Goal: Information Seeking & Learning: Learn about a topic

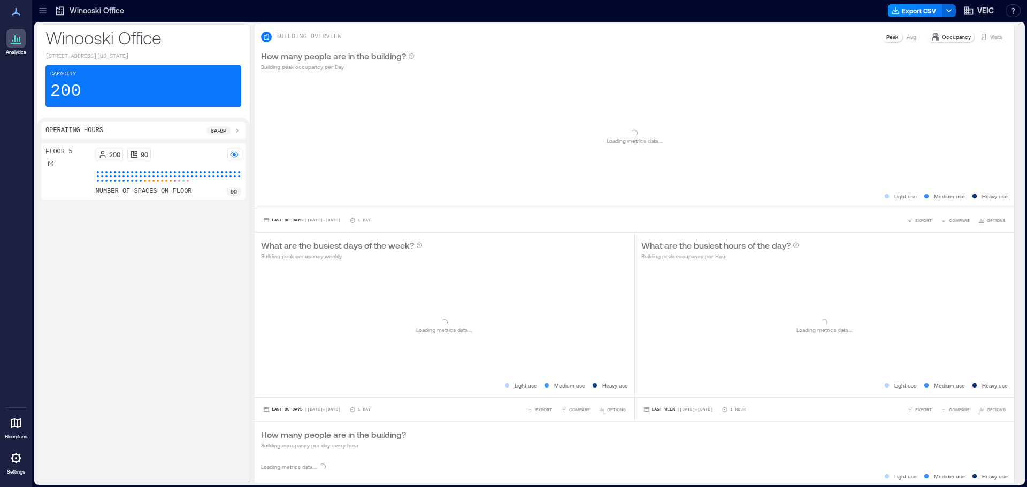
click at [216, 153] on div "200 90" at bounding box center [169, 155] width 146 height 14
click at [228, 155] on div at bounding box center [234, 155] width 14 height 14
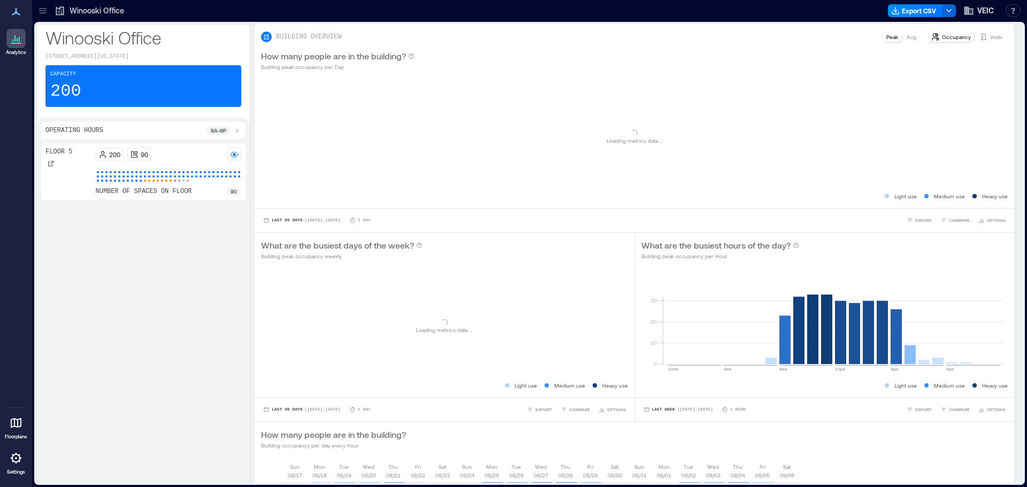
click at [22, 36] on div at bounding box center [15, 38] width 19 height 19
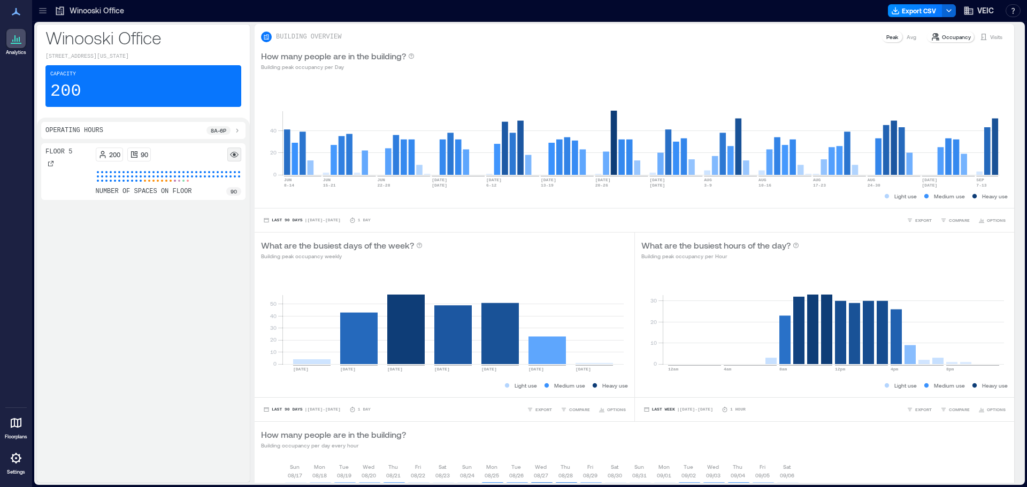
click at [235, 157] on icon at bounding box center [234, 156] width 8 height 3
click at [146, 167] on div "200 90 number of spaces on floor 90" at bounding box center [169, 172] width 146 height 48
click at [195, 158] on div "200 90" at bounding box center [169, 155] width 146 height 14
click at [232, 192] on p "90" at bounding box center [234, 191] width 6 height 9
click at [232, 195] on p "90" at bounding box center [234, 191] width 6 height 9
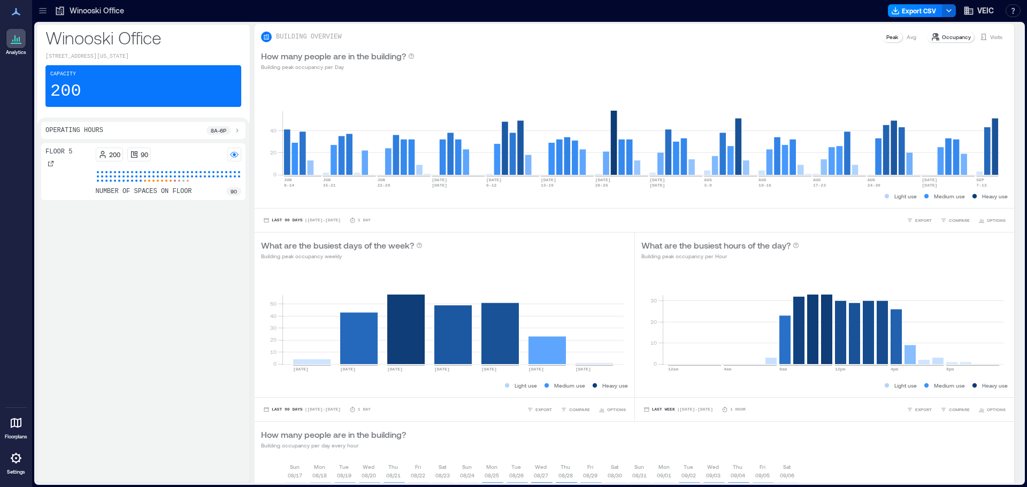
click at [94, 18] on div "Winooski Office" at bounding box center [89, 10] width 76 height 17
click at [46, 9] on icon at bounding box center [42, 10] width 11 height 11
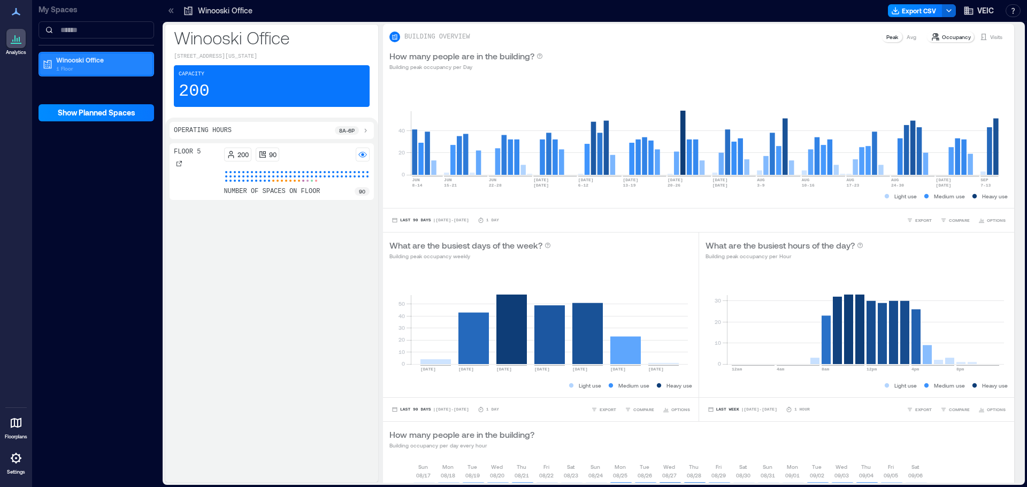
click at [109, 64] on p "1 Floor" at bounding box center [101, 68] width 90 height 9
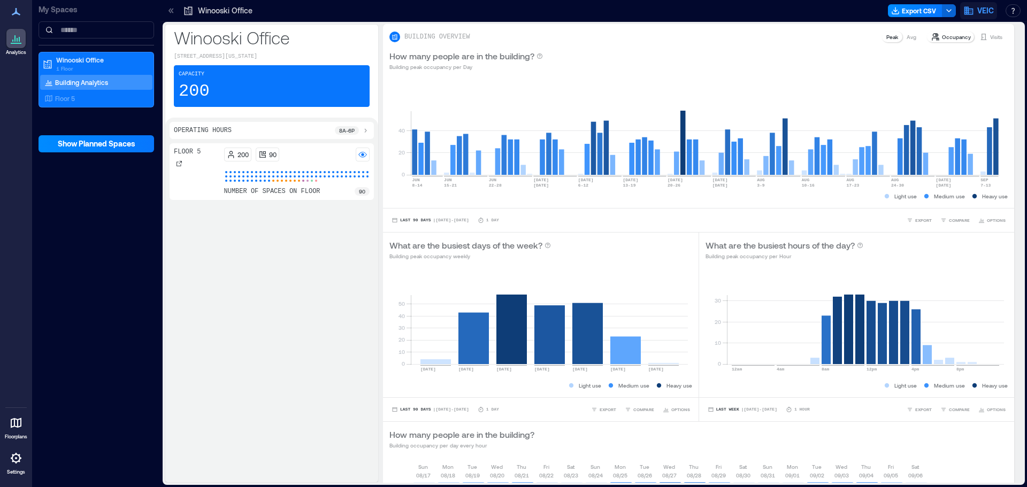
click at [978, 7] on span "VEIC" at bounding box center [985, 10] width 17 height 11
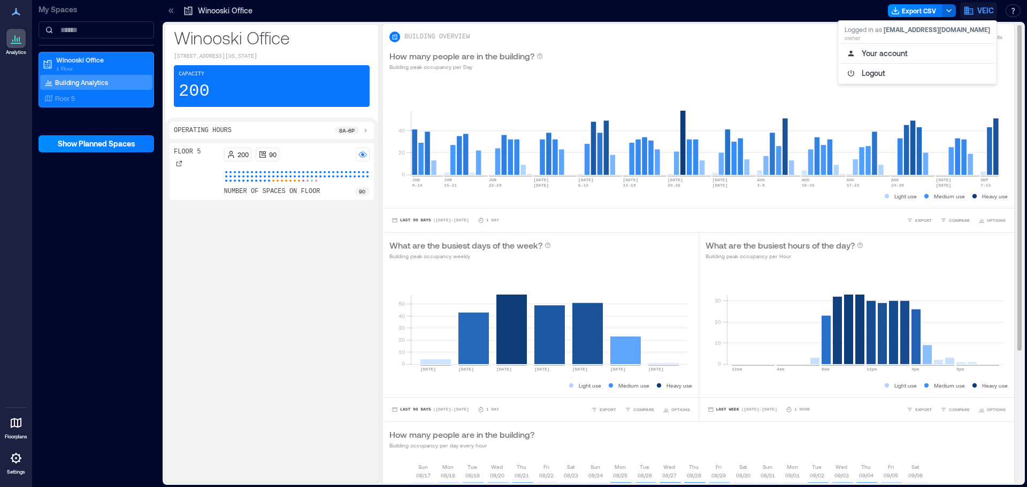
click at [828, 60] on div "How many people are in the building? Building peak occupancy per Day" at bounding box center [698, 60] width 618 height 21
click at [907, 40] on p "Avg" at bounding box center [912, 37] width 10 height 9
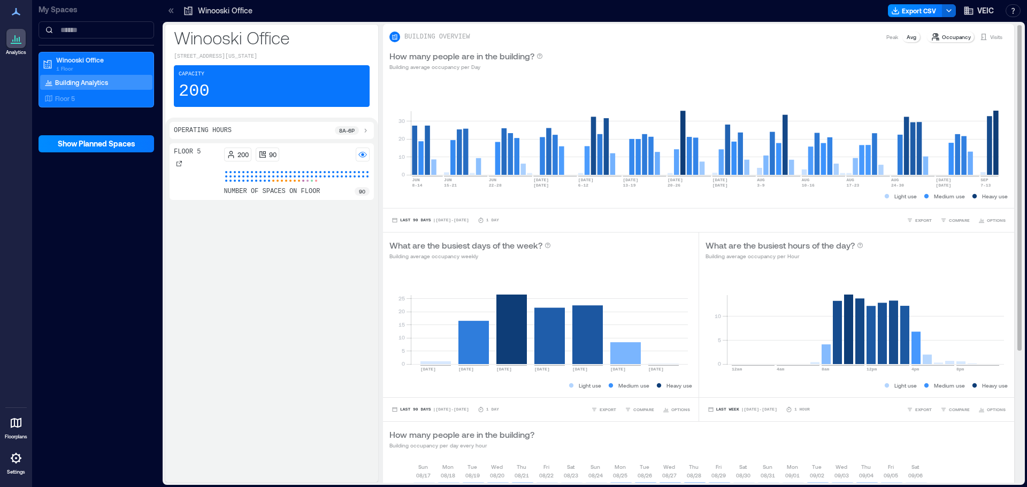
click at [886, 39] on p "Peak" at bounding box center [892, 37] width 12 height 9
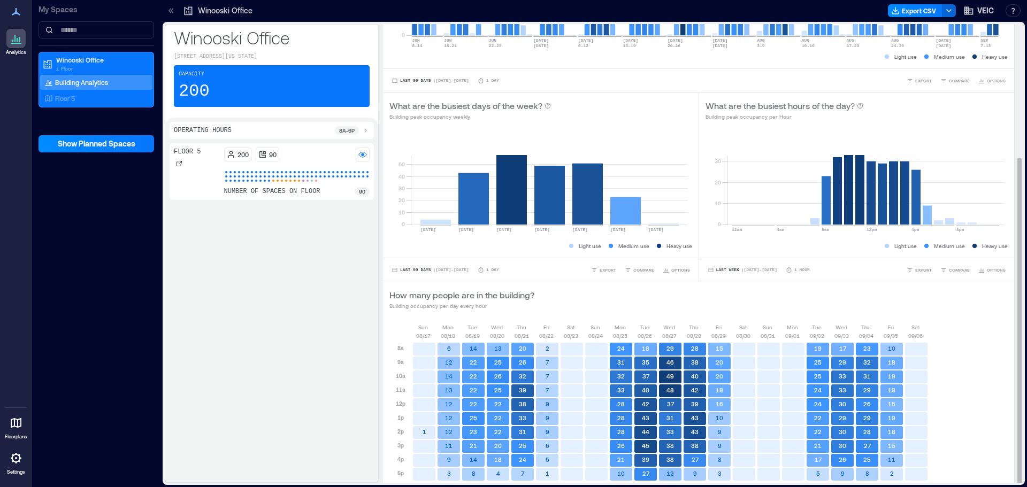
scroll to position [188, 0]
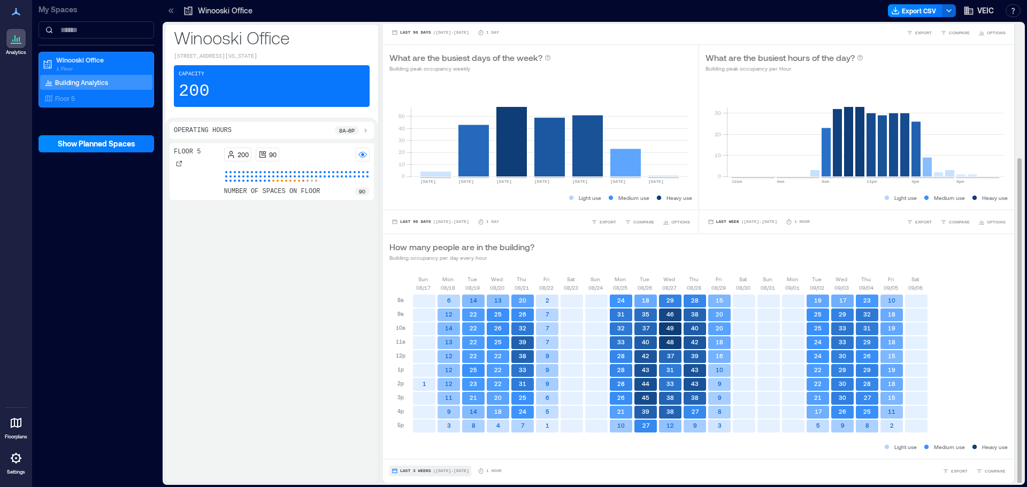
click at [431, 468] on button "Last 3 Weeks | [DATE] - [DATE]" at bounding box center [430, 471] width 82 height 11
click at [987, 471] on span "COMPARE" at bounding box center [995, 471] width 21 height 6
click at [728, 459] on div "Last 3 Weeks | [DATE] - [DATE] 1 Hour EXPORT COMPARE FLOORS Floor 5 SPACES Cafe…" at bounding box center [698, 471] width 631 height 24
click at [400, 470] on button "Last 3 Weeks | [DATE] - [DATE]" at bounding box center [430, 471] width 82 height 11
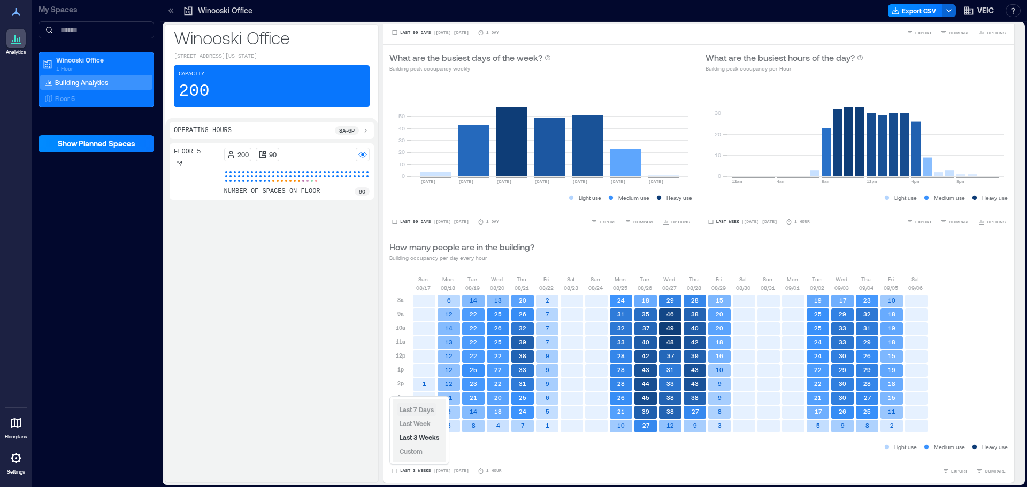
click at [426, 408] on span "Last 7 Days" at bounding box center [417, 409] width 34 height 7
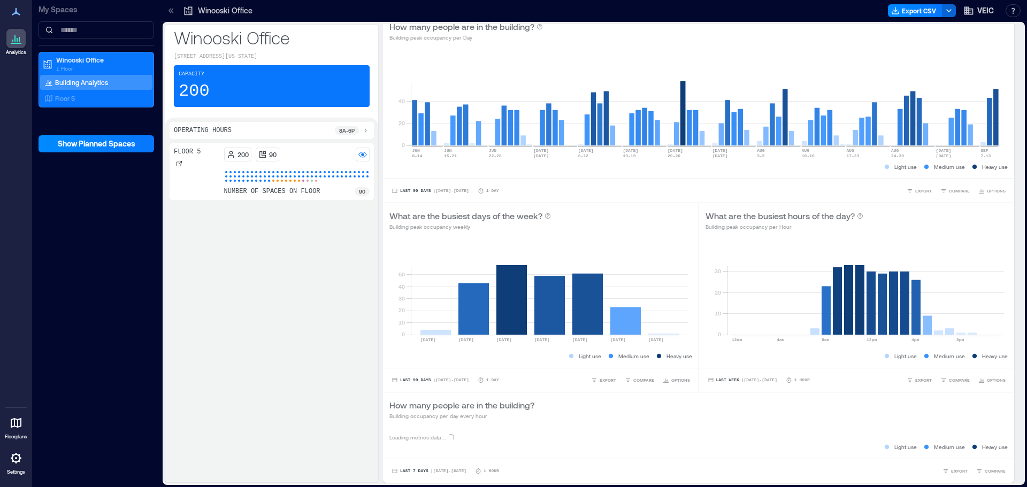
scroll to position [29, 0]
drag, startPoint x: 1002, startPoint y: 124, endPoint x: 830, endPoint y: 118, distance: 172.4
click at [830, 118] on div "0 20 40 [DATE]-[DATE] [DATE]-[DATE] JUN [DATE]-[DATE] [DATE] [DATE] 6-[DATE] [D…" at bounding box center [698, 113] width 631 height 131
click at [7, 34] on div at bounding box center [15, 38] width 19 height 19
click at [13, 15] on icon at bounding box center [16, 11] width 13 height 13
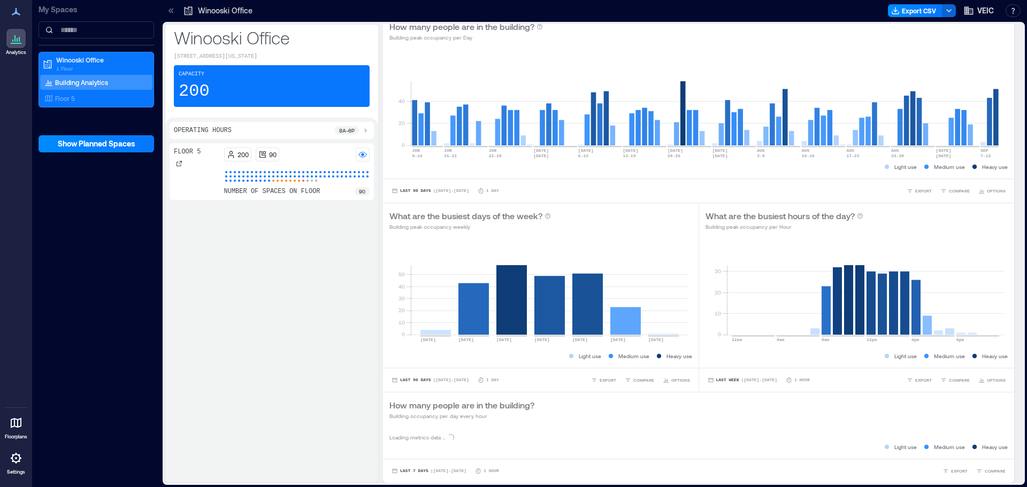
click at [10, 425] on icon at bounding box center [16, 423] width 13 height 13
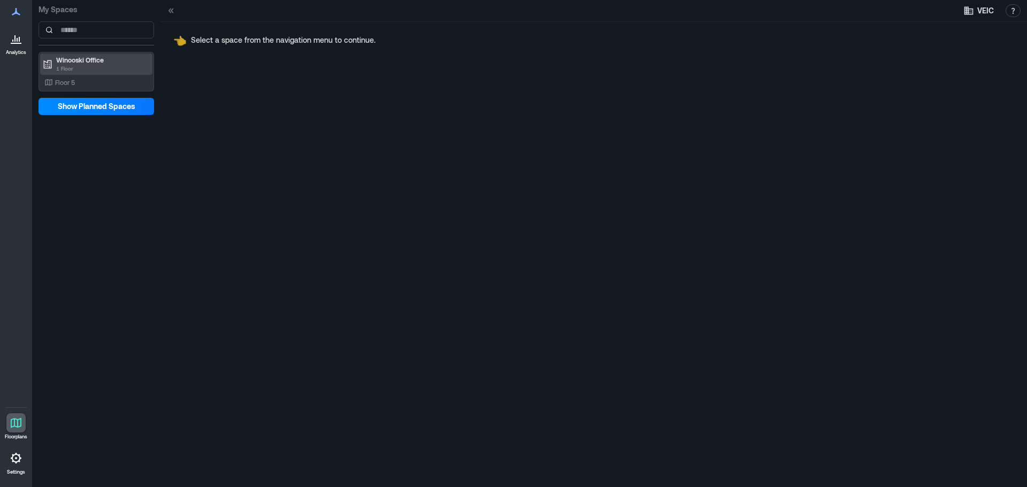
click at [101, 73] on div "Winooski Office 1 Floor" at bounding box center [96, 63] width 112 height 21
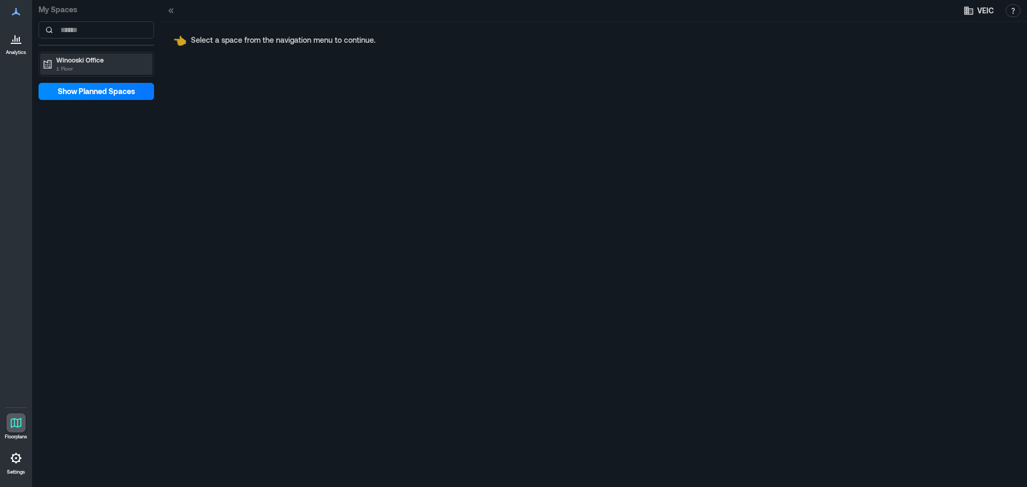
click at [119, 62] on p "Winooski Office" at bounding box center [101, 60] width 90 height 9
click at [76, 80] on div "Floor 5" at bounding box center [94, 82] width 104 height 11
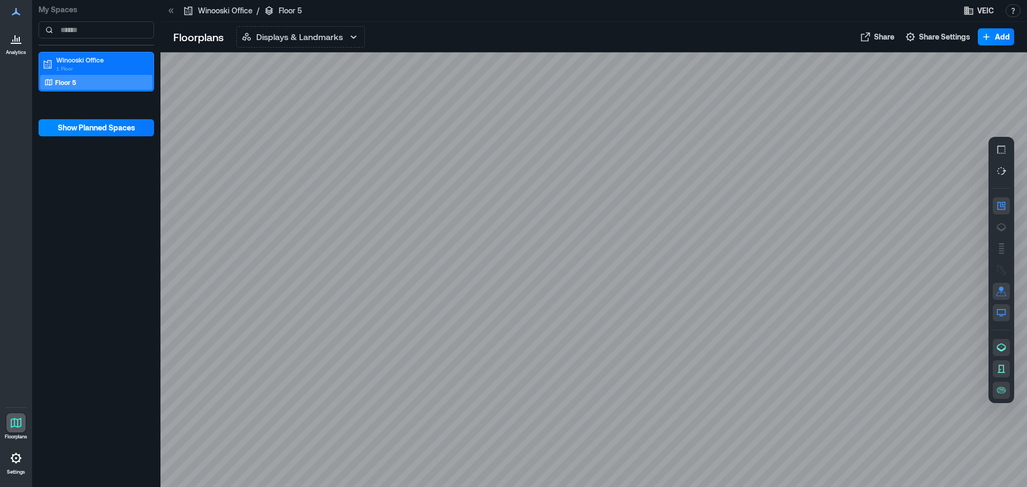
click at [20, 39] on icon at bounding box center [19, 39] width 1 height 5
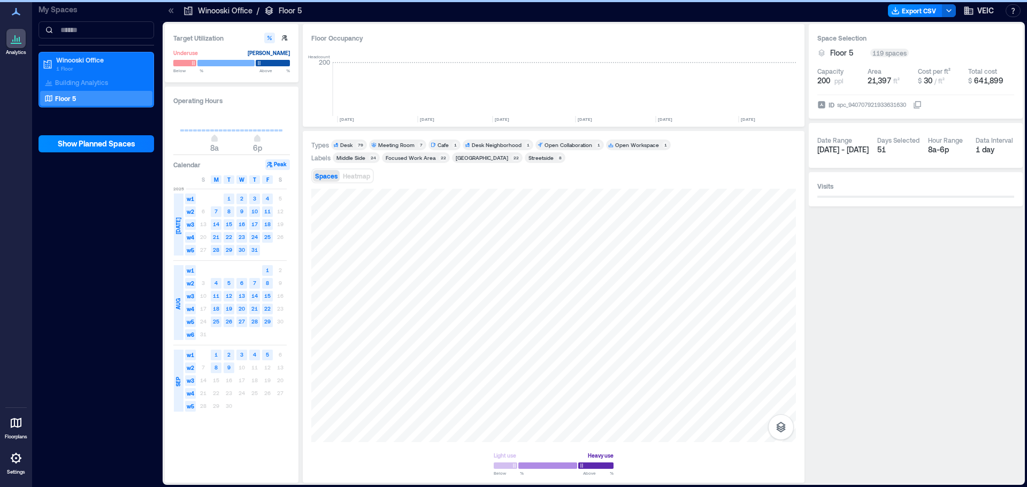
scroll to position [0, 3147]
click at [284, 12] on p "Floor 5" at bounding box center [290, 10] width 23 height 11
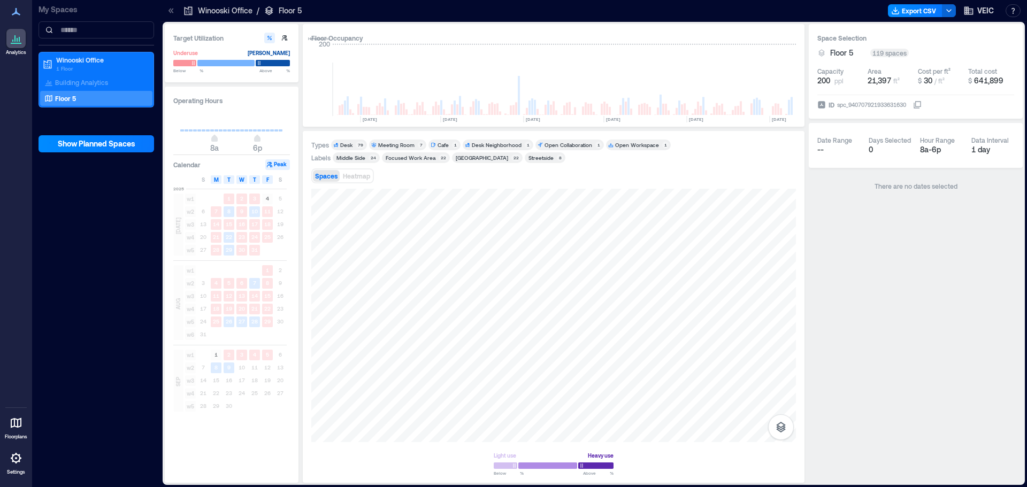
click at [17, 34] on icon at bounding box center [16, 38] width 13 height 13
click at [950, 12] on icon "button" at bounding box center [949, 10] width 9 height 9
click at [848, 198] on div "There are no dates selected" at bounding box center [916, 186] width 214 height 28
click at [86, 30] on input at bounding box center [97, 29] width 116 height 17
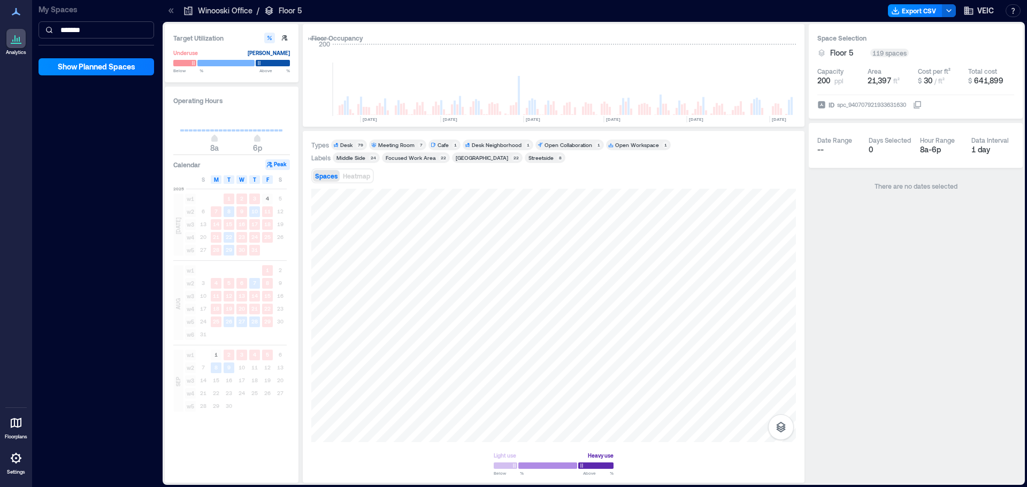
type input "*******"
drag, startPoint x: 112, startPoint y: 28, endPoint x: -18, endPoint y: 21, distance: 130.2
click at [0, 21] on html "Analytics Floorplans Settings My Spaces ******* Show Planned Spaces Winooski Of…" at bounding box center [513, 243] width 1027 height 487
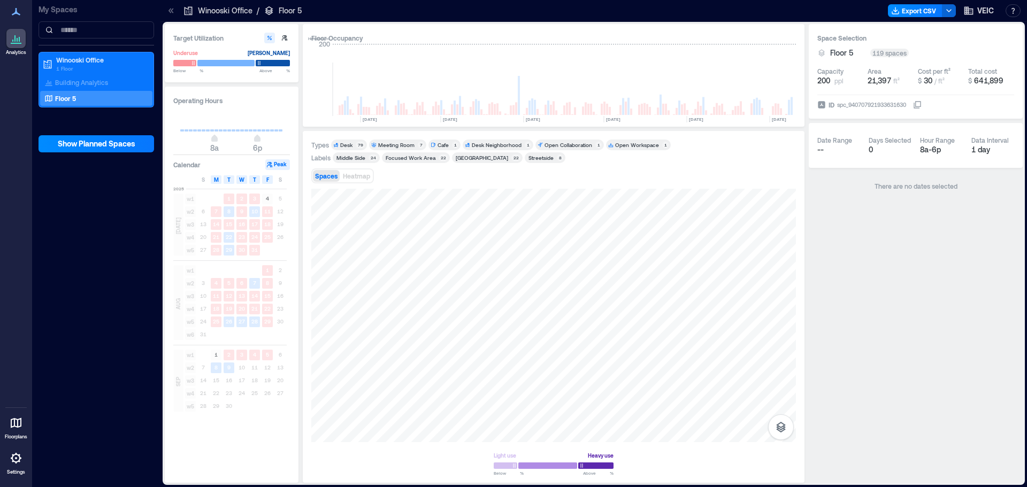
click at [12, 43] on icon at bounding box center [16, 43] width 11 height 1
click at [174, 11] on icon at bounding box center [171, 10] width 11 height 11
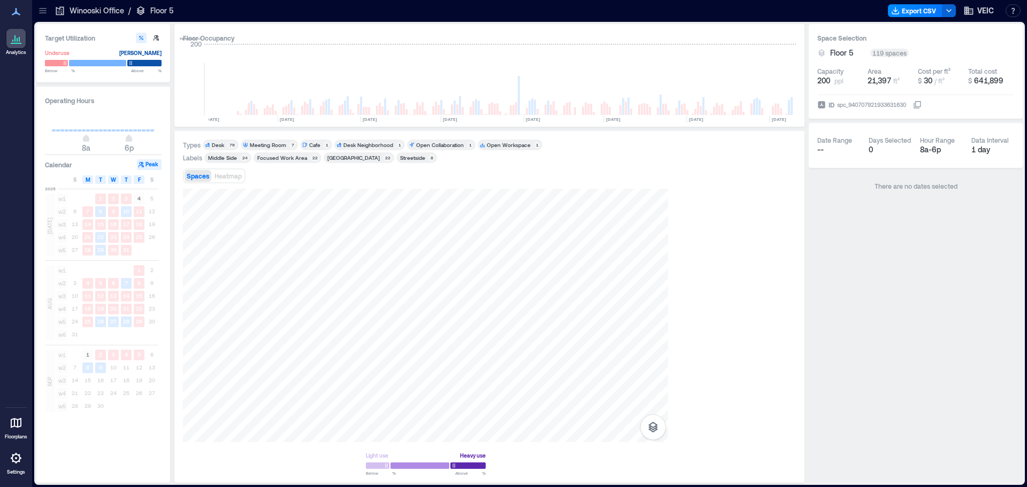
scroll to position [0, 3018]
click at [106, 8] on p "Winooski Office" at bounding box center [97, 10] width 55 height 11
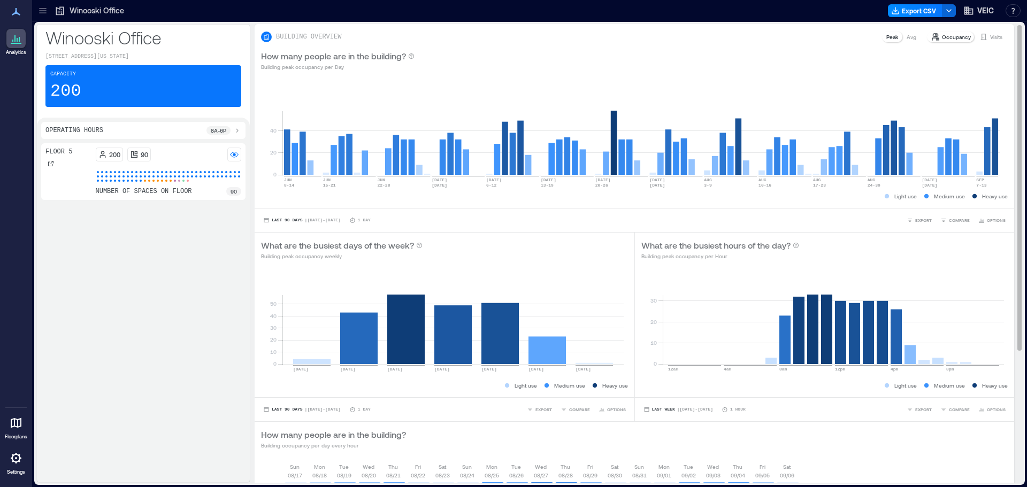
click at [979, 34] on icon at bounding box center [983, 37] width 9 height 9
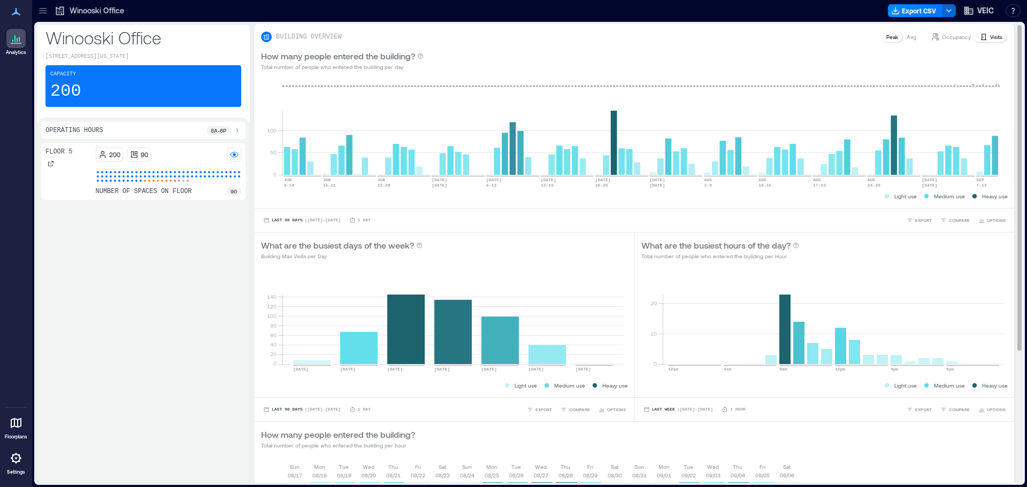
click at [942, 33] on p "Occupancy" at bounding box center [956, 37] width 29 height 9
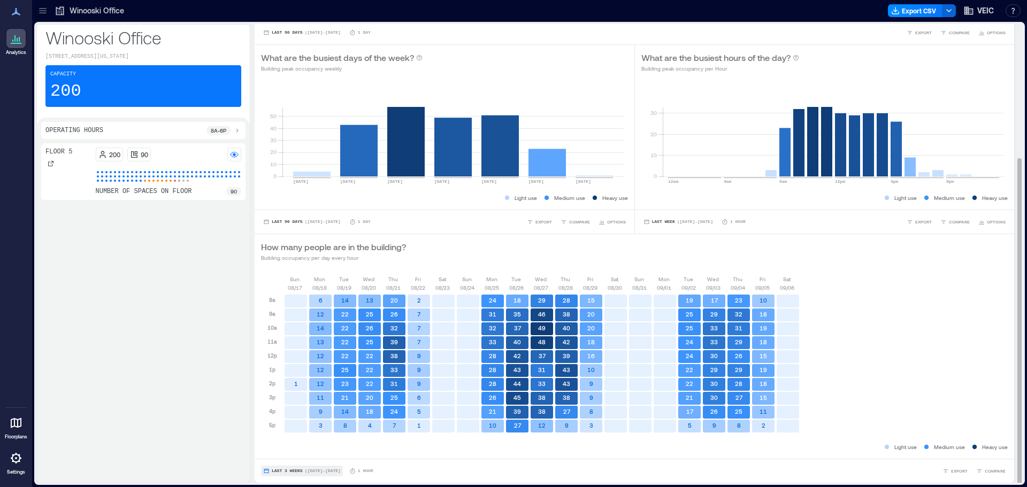
click at [290, 471] on span "Last 3 Weeks" at bounding box center [287, 471] width 31 height 0
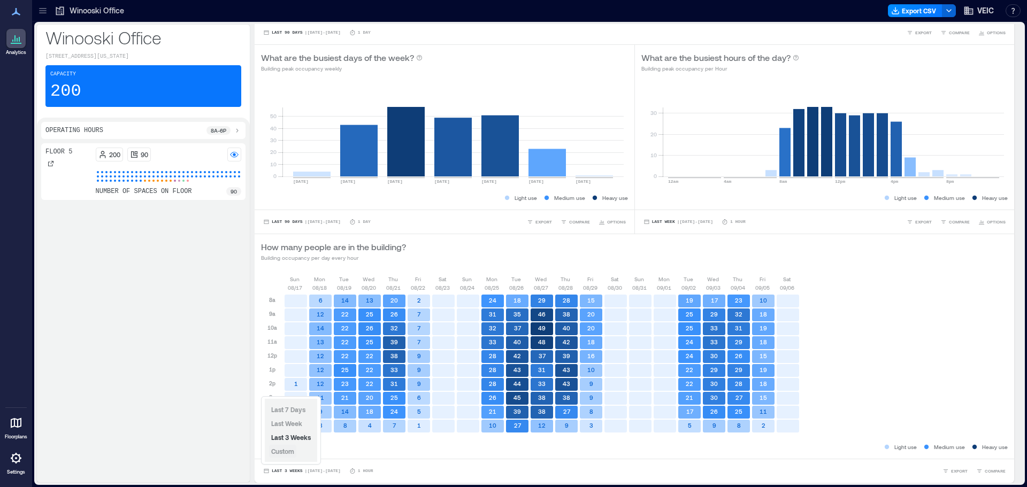
click at [285, 453] on span "Custom" at bounding box center [282, 451] width 23 height 7
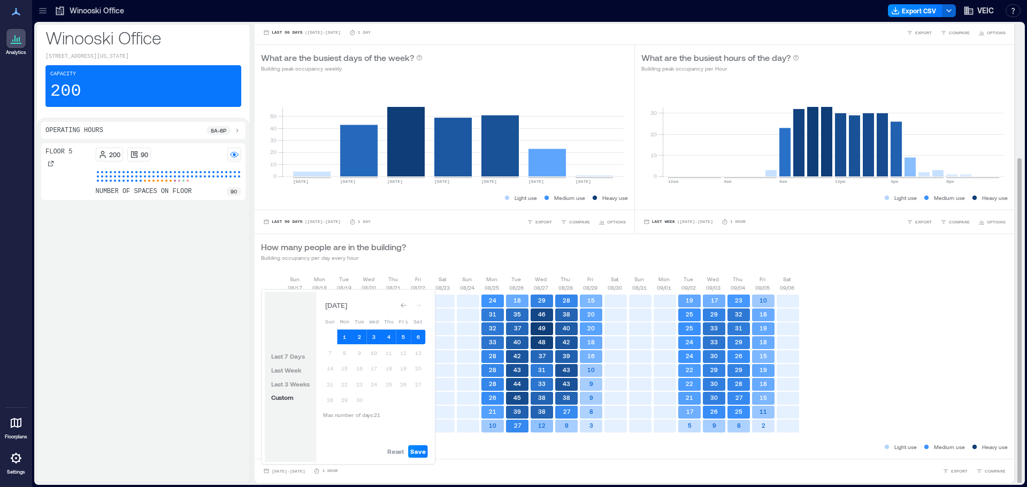
click at [479, 457] on div "[DATE] [DATE] [DATE] [DATE] [DATE] [DATE] [DATE] [DATE] [DATE] [DATE] [DATE] [D…" at bounding box center [635, 364] width 760 height 190
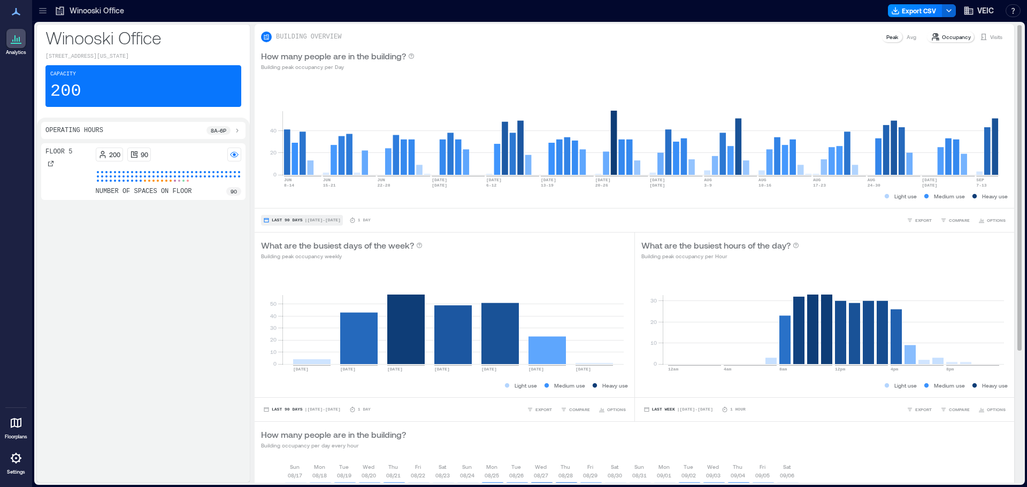
click at [293, 220] on span "Last 90 Days" at bounding box center [287, 220] width 31 height 0
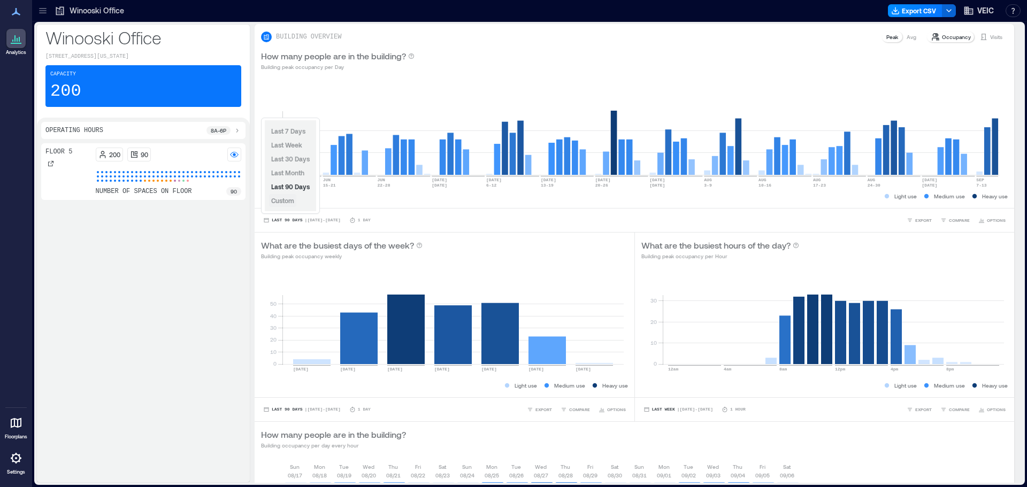
click at [290, 203] on span "Custom" at bounding box center [282, 200] width 23 height 7
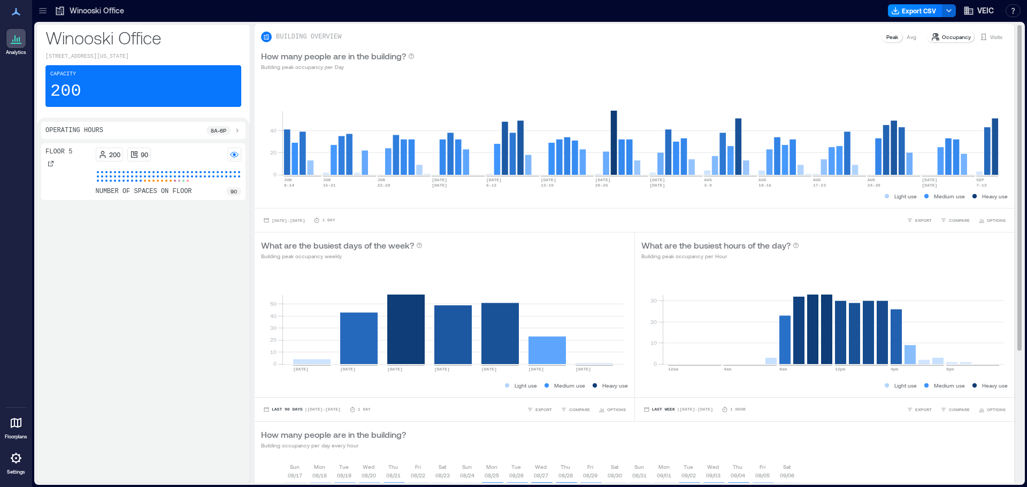
click at [467, 203] on div "0 20 40 [DATE]-[DATE] [DATE]-[DATE] JUN [DATE]-[DATE] [DATE] [DATE] 6-[DATE] [D…" at bounding box center [635, 143] width 760 height 131
